Goal: Use online tool/utility: Use online tool/utility

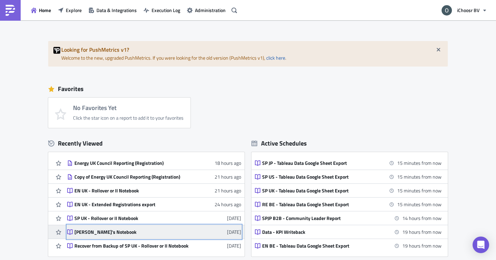
click at [98, 229] on div "[PERSON_NAME]'s Notebook" at bounding box center [134, 232] width 121 height 6
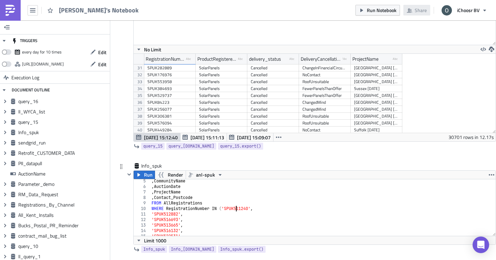
click at [237, 207] on div ", CommunityName , AuctionDate , ProjectName , Contact_Postcode FROM AllRegistra…" at bounding box center [322, 212] width 345 height 68
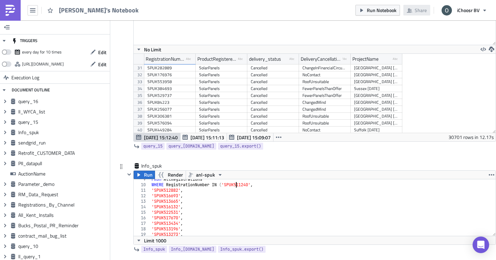
scroll to position [47, 0]
drag, startPoint x: 251, startPoint y: 185, endPoint x: 228, endPoint y: 186, distance: 22.4
click at [228, 186] on div "FROM AllRegistrations WHERE RegistrationNumber IN ( 'SPUK511240' , 'SPUK512882'…" at bounding box center [322, 210] width 345 height 68
paste textarea "SPUK657325"
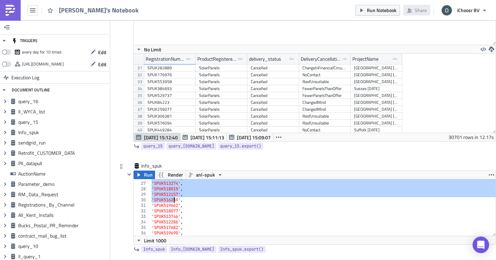
drag, startPoint x: 155, startPoint y: 201, endPoint x: 173, endPoint y: 198, distance: 17.9
click at [173, 198] on div "'SPUK522434' , 'SPUK513274' , 'SPUK518015' , 'SPUK512157' , 'SPUK516259' , 'SPU…" at bounding box center [322, 209] width 345 height 68
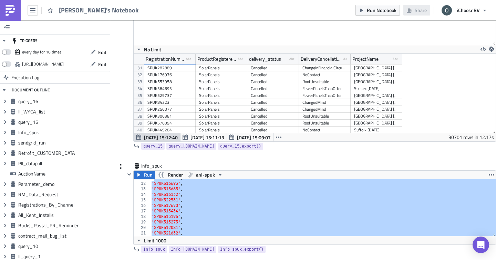
scroll to position [33, 0]
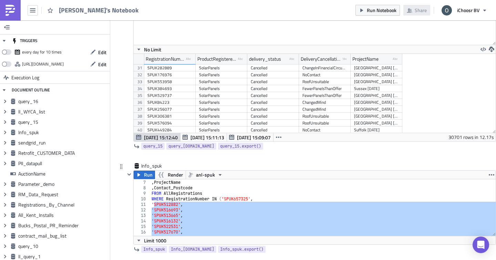
click at [152, 206] on div ", AuctionDate , ProjectName , Contact_Postcode FROM AllRegistrations WHERE Regi…" at bounding box center [322, 208] width 345 height 68
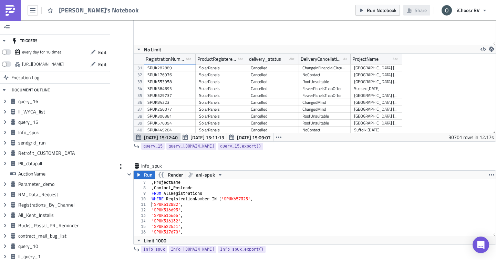
type textarea "'SPUK527805', 'SPUK529451')"
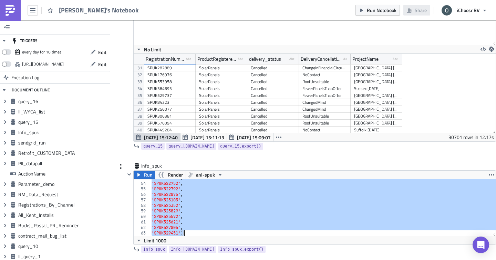
scroll to position [4, 0]
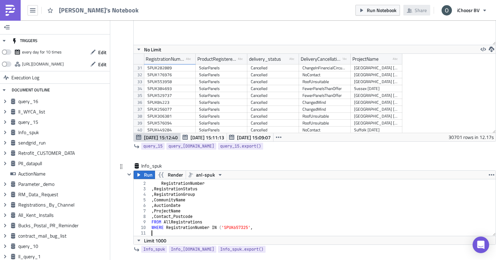
paste textarea "SPUK657325"
type textarea "SPUK657325"
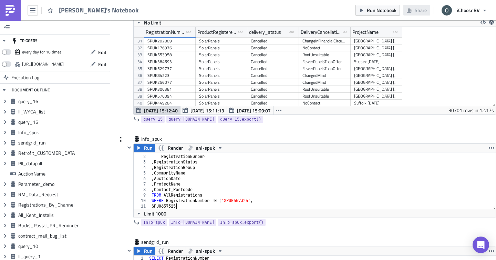
click at [170, 206] on div "SELECT RegistrationNumber , RegistrationStatus , RegistrationGroup , CommunityN…" at bounding box center [322, 182] width 345 height 68
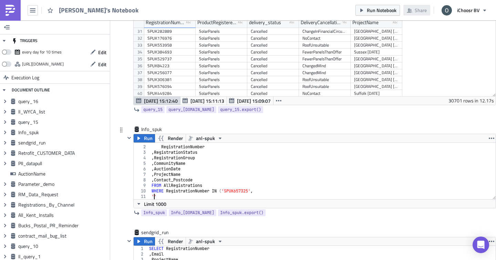
paste textarea "SPUK628048',"
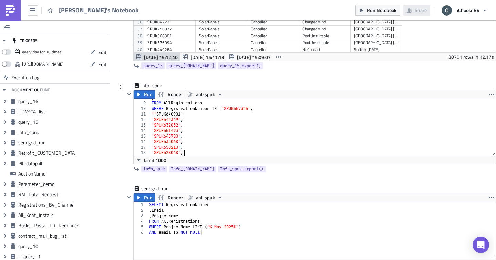
scroll to position [637, 0]
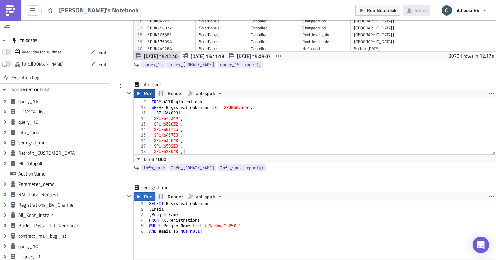
click at [144, 92] on span "Run" at bounding box center [148, 93] width 9 height 8
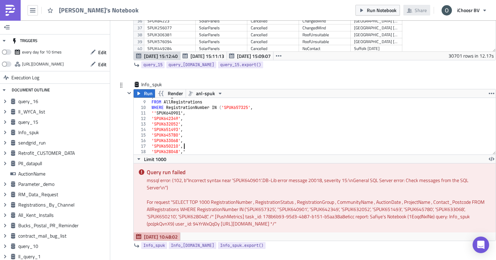
click at [194, 148] on div ", Contact_Postcode FROM AllRegistrations WHERE RegistrationNumber IN ( 'SPUK657…" at bounding box center [322, 128] width 345 height 68
click at [192, 151] on div ", Contact_Postcode FROM AllRegistrations WHERE RegistrationNumber IN ( 'SPUK657…" at bounding box center [322, 128] width 345 height 68
click at [147, 94] on span "Run" at bounding box center [148, 93] width 9 height 8
click at [157, 113] on div ", Contact_Postcode FROM AllRegistrations WHERE RegistrationNumber IN ( 'SPUK657…" at bounding box center [322, 128] width 345 height 68
click at [190, 153] on div ", Contact_Postcode FROM AllRegistrations WHERE RegistrationNumber IN ( 'SPUK657…" at bounding box center [322, 128] width 345 height 68
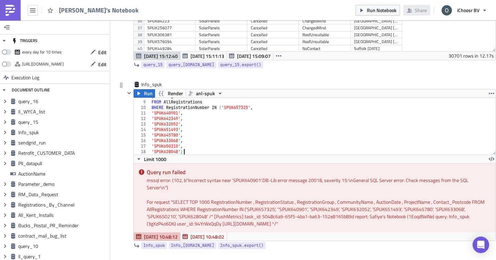
scroll to position [0, 2]
drag, startPoint x: 186, startPoint y: 147, endPoint x: 181, endPoint y: 147, distance: 4.5
click at [181, 147] on div ", Contact_Postcode FROM AllRegistrations WHERE RegistrationNumber IN ( 'SPUK657…" at bounding box center [322, 128] width 345 height 68
click at [182, 151] on div ", Contact_Postcode FROM AllRegistrations WHERE RegistrationNumber IN ( 'SPUK657…" at bounding box center [322, 128] width 345 height 68
paste textarea ","
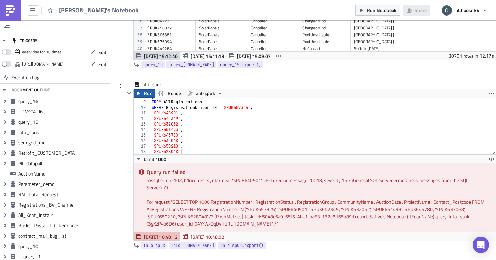
click at [153, 93] on button "Run" at bounding box center [144, 93] width 21 height 8
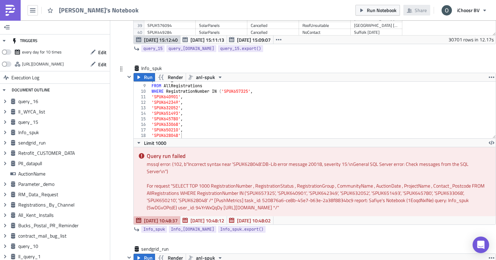
scroll to position [653, 0]
click at [189, 135] on div ", Contact_Postcode FROM AllRegistrations WHERE RegistrationNumber IN ( 'SPUK657…" at bounding box center [322, 111] width 345 height 68
click at [145, 74] on span "Run" at bounding box center [148, 77] width 9 height 8
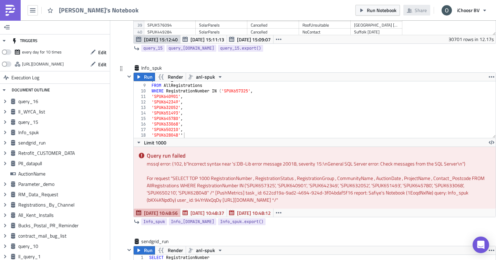
click at [186, 134] on div ", Contact_Postcode FROM AllRegistrations WHERE RegistrationNumber IN ( 'SPUK657…" at bounding box center [322, 111] width 345 height 68
type textarea "'SPUK628048')"
click at [148, 74] on span "Run" at bounding box center [148, 77] width 9 height 8
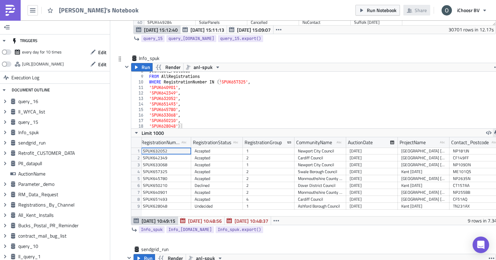
click at [494, 132] on button "button" at bounding box center [497, 132] width 8 height 8
click at [453, 105] on div "CSV" at bounding box center [470, 106] width 54 height 7
